Goal: Information Seeking & Learning: Learn about a topic

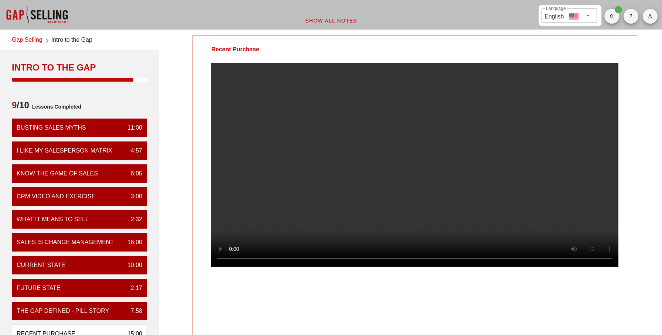
click at [33, 42] on link "Gap Selling" at bounding box center [27, 40] width 31 height 10
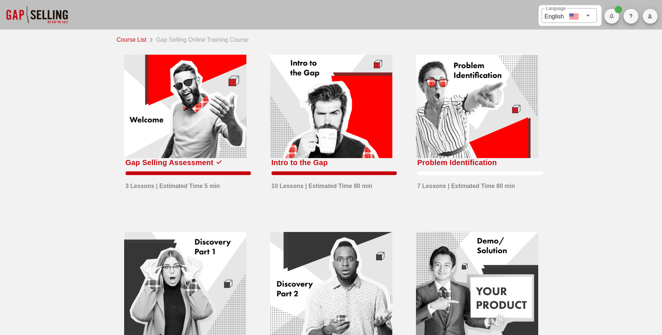
click at [354, 133] on div at bounding box center [331, 106] width 122 height 103
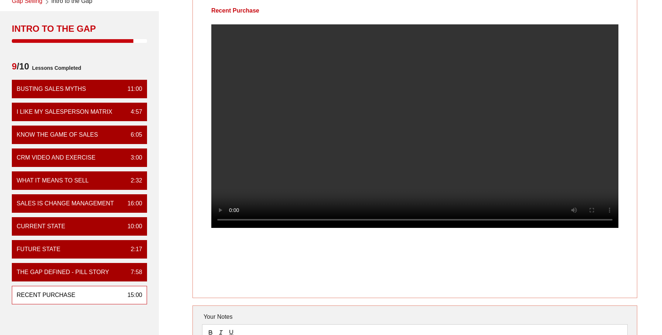
scroll to position [37, 0]
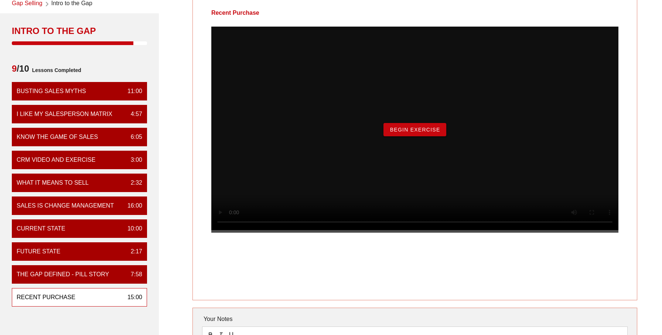
click at [431, 133] on span "Begin Exercise" at bounding box center [414, 130] width 51 height 6
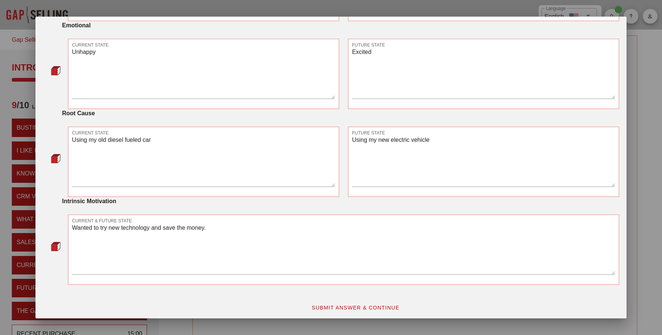
scroll to position [386, 0]
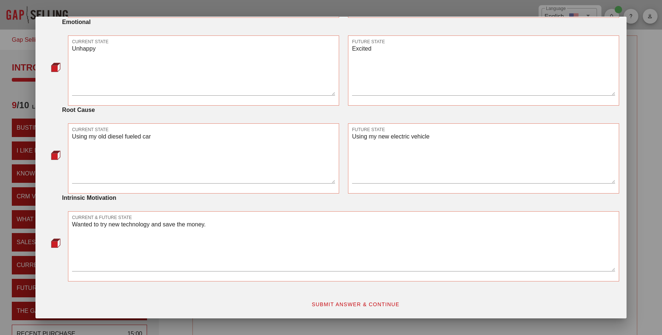
click at [349, 308] on button "SUBMIT ANSWER & CONTINUE" at bounding box center [355, 304] width 100 height 13
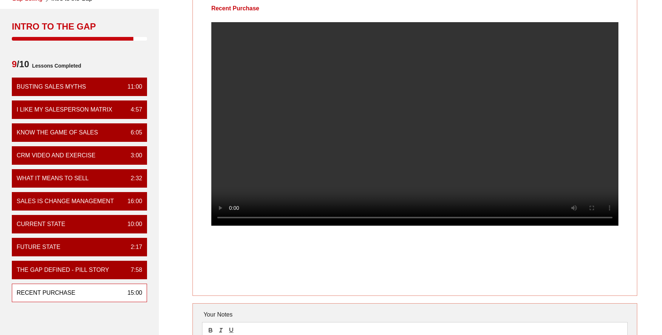
scroll to position [43, 0]
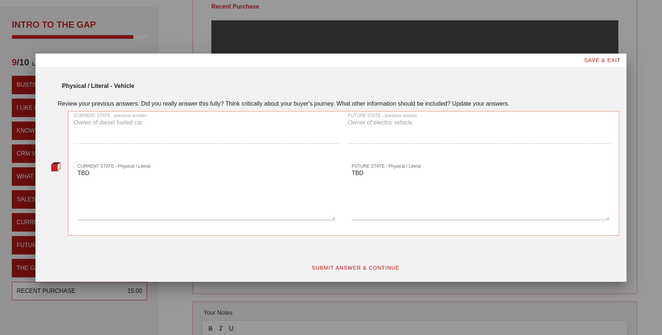
click at [372, 269] on span "SUBMIT ANSWER & CONTINUE" at bounding box center [355, 268] width 88 height 6
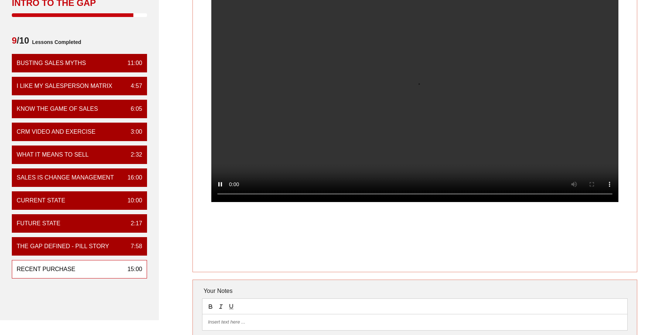
scroll to position [65, 0]
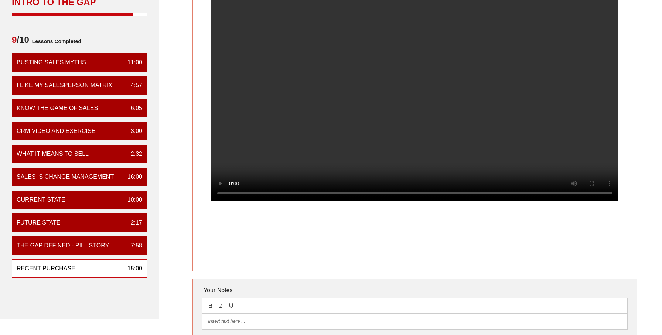
click at [427, 253] on div "Recent Purchase" at bounding box center [414, 120] width 445 height 301
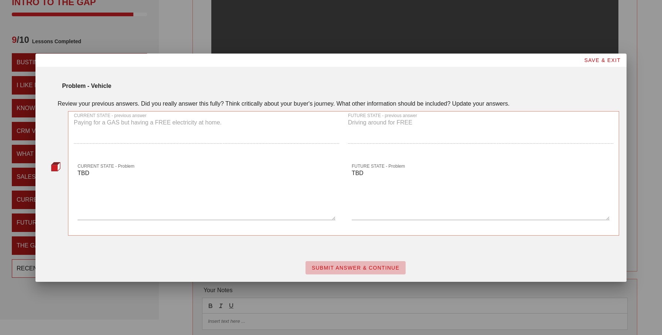
click at [359, 265] on span "SUBMIT ANSWER & CONTINUE" at bounding box center [355, 268] width 88 height 6
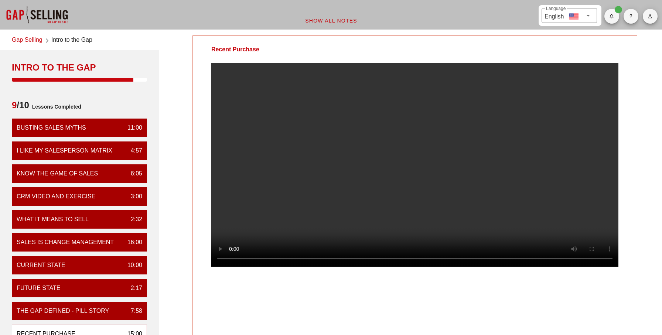
click at [441, 305] on div "Recent Purchase" at bounding box center [414, 185] width 445 height 301
click at [291, 225] on video at bounding box center [414, 165] width 407 height 204
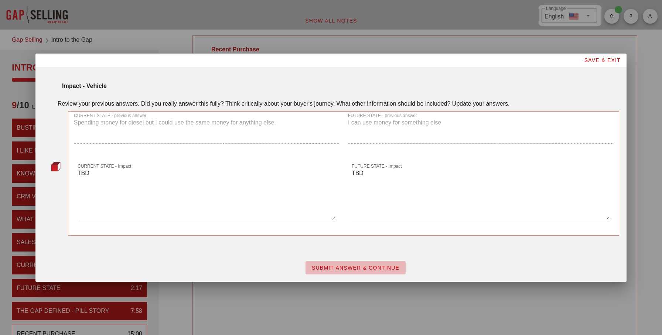
click at [379, 266] on span "SUBMIT ANSWER & CONTINUE" at bounding box center [355, 268] width 88 height 6
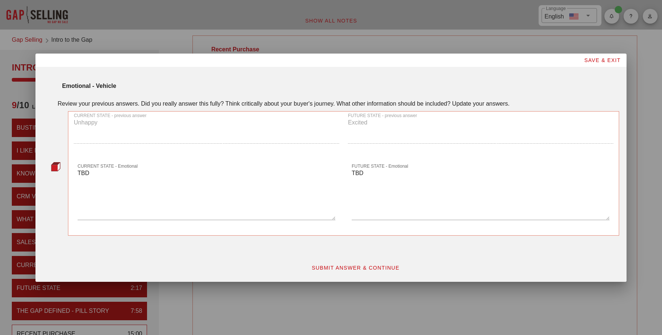
click at [351, 270] on span "SUBMIT ANSWER & CONTINUE" at bounding box center [355, 268] width 88 height 6
click at [353, 266] on span "SUBMIT ANSWER & CONTINUE" at bounding box center [355, 268] width 88 height 6
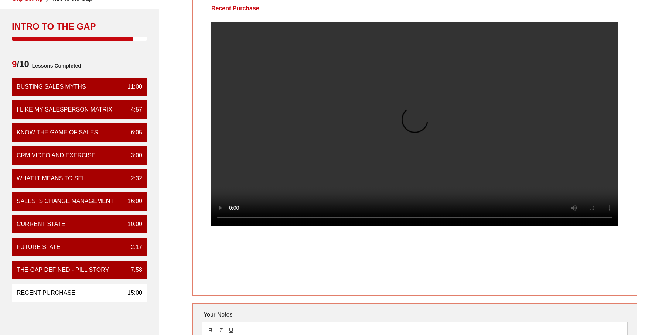
scroll to position [42, 0]
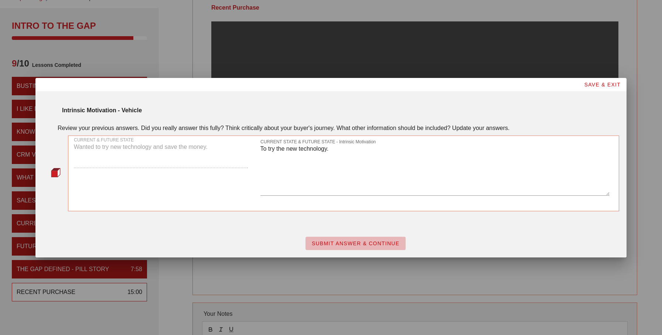
click at [351, 240] on span "SUBMIT ANSWER & CONTINUE" at bounding box center [355, 243] width 88 height 6
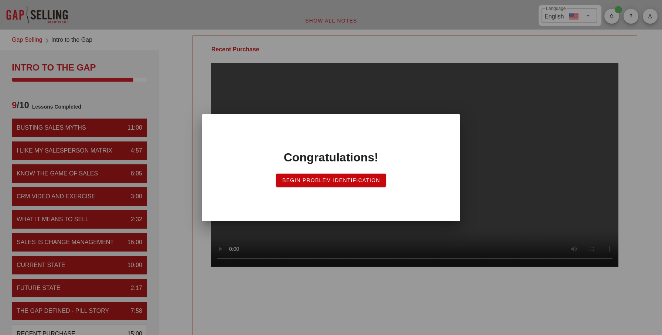
click at [358, 182] on span "Begin Problem Identification" at bounding box center [331, 180] width 98 height 6
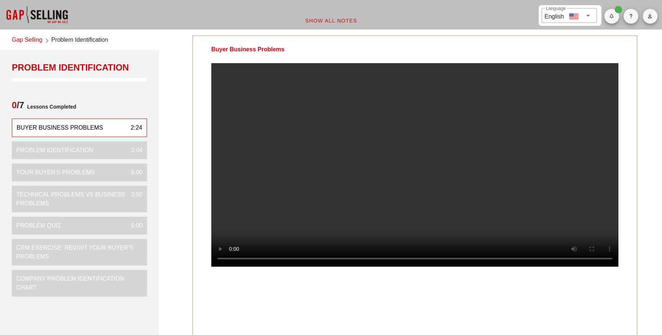
click at [430, 198] on video at bounding box center [414, 165] width 407 height 204
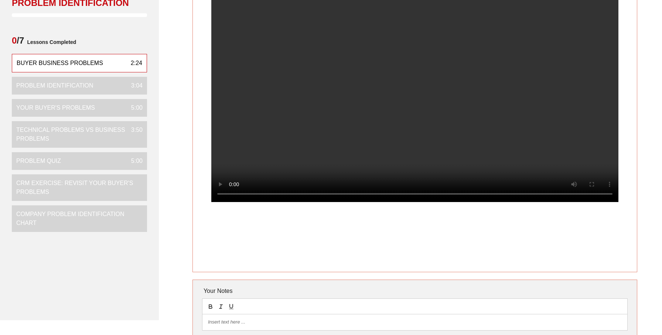
scroll to position [30, 0]
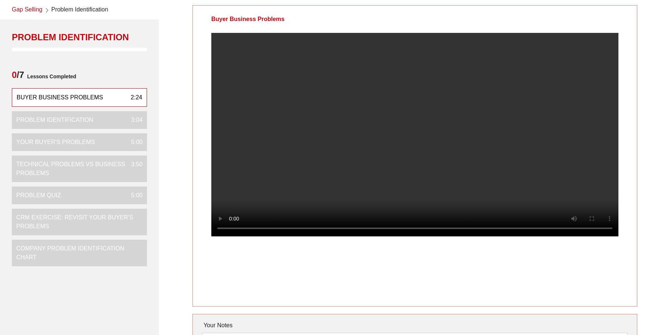
click at [401, 181] on video at bounding box center [414, 135] width 407 height 204
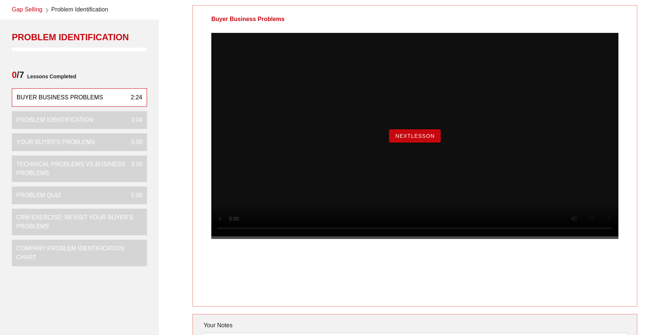
click at [404, 139] on span "NextLesson" at bounding box center [415, 136] width 40 height 6
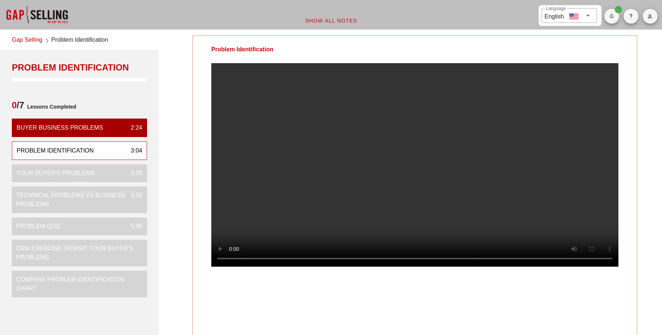
click at [518, 269] on div at bounding box center [414, 166] width 407 height 206
click at [424, 251] on video at bounding box center [414, 165] width 407 height 204
